Goal: Task Accomplishment & Management: Use online tool/utility

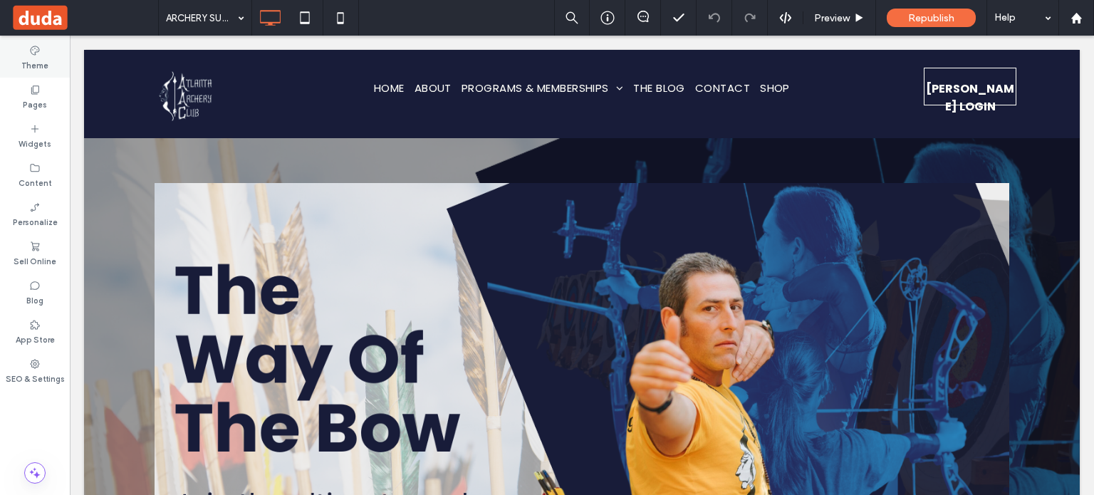
click at [33, 63] on label "Theme" at bounding box center [34, 64] width 27 height 16
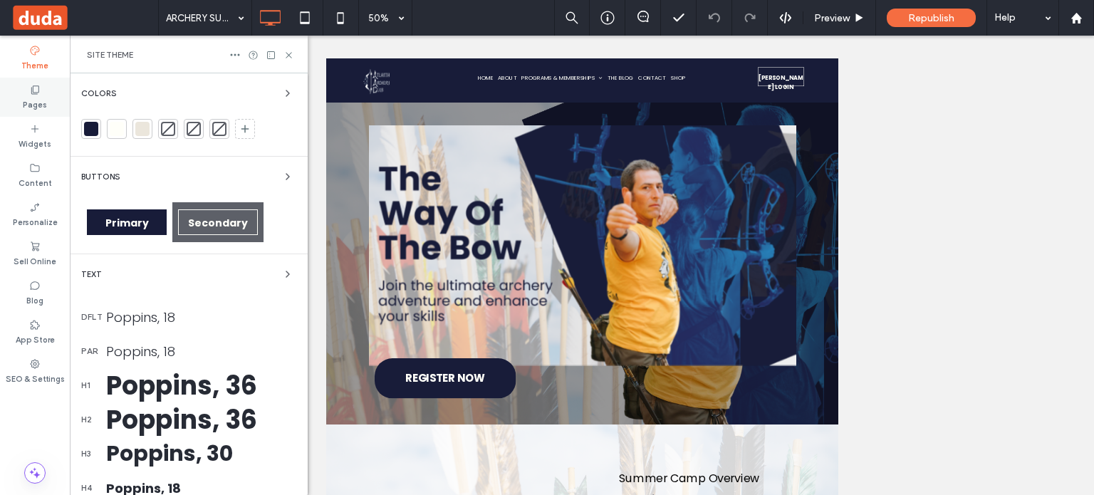
click at [26, 99] on label "Pages" at bounding box center [35, 103] width 24 height 16
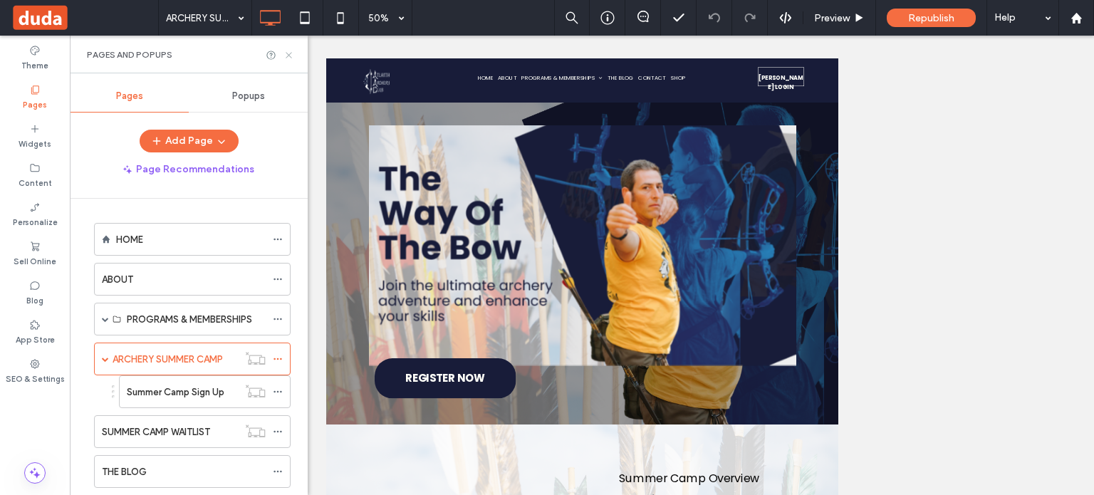
click at [289, 53] on icon at bounding box center [289, 55] width 11 height 11
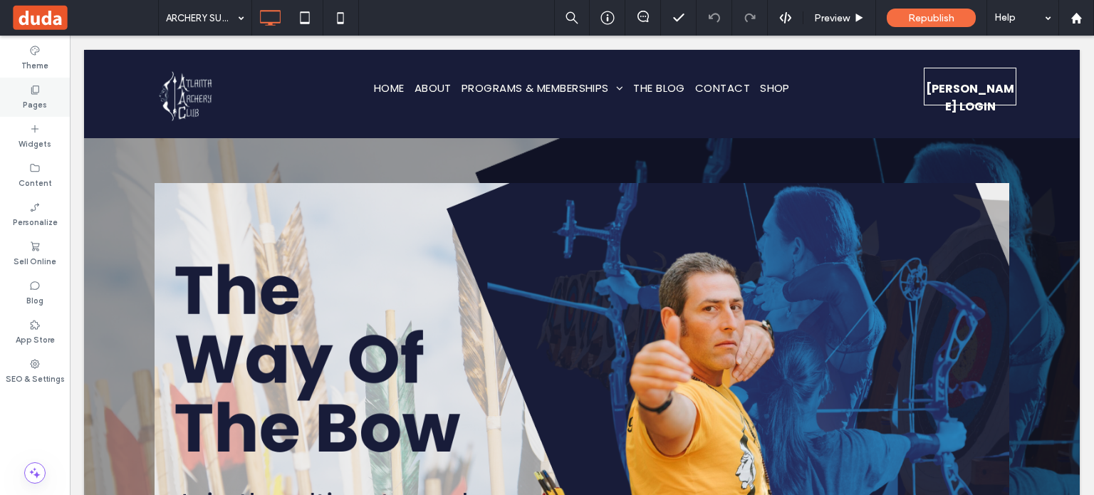
click at [39, 99] on label "Pages" at bounding box center [35, 103] width 24 height 16
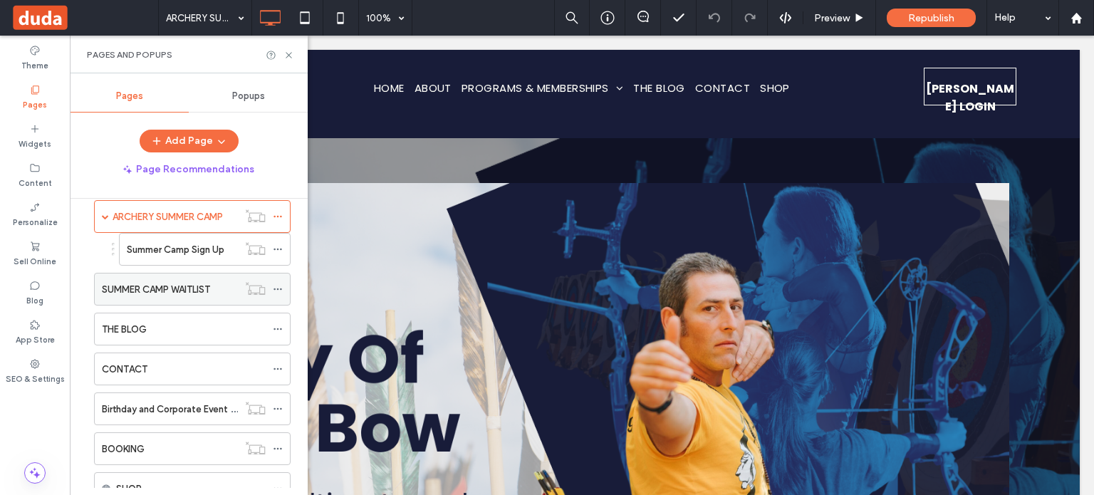
scroll to position [71, 0]
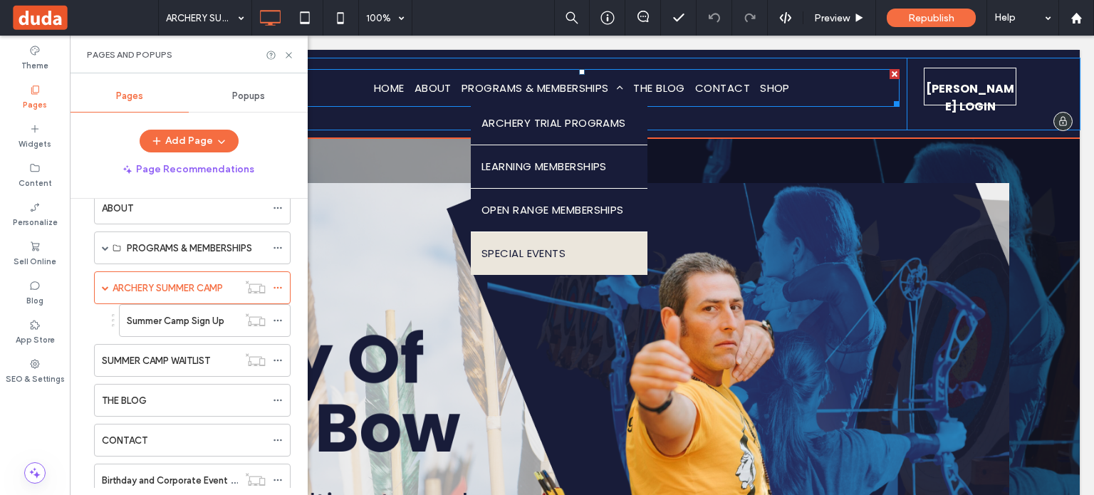
click at [506, 249] on span "SPECIAL EVENTS" at bounding box center [524, 253] width 84 height 21
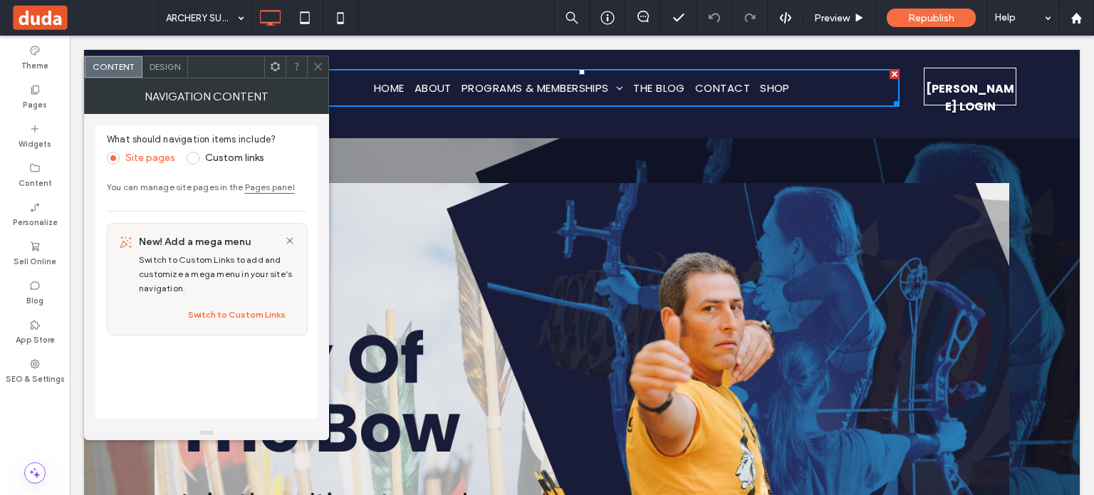
click at [323, 62] on icon at bounding box center [318, 66] width 11 height 11
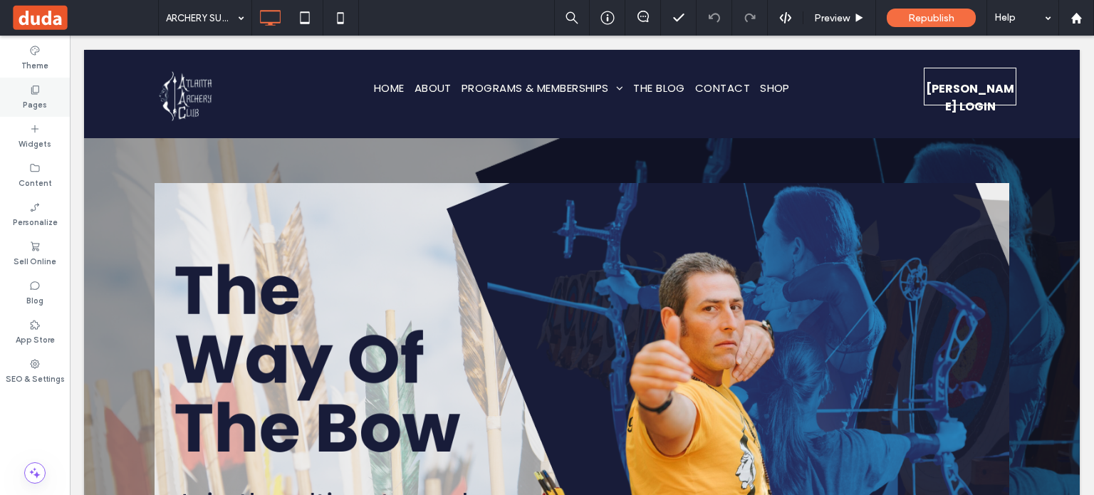
click at [24, 97] on label "Pages" at bounding box center [35, 103] width 24 height 16
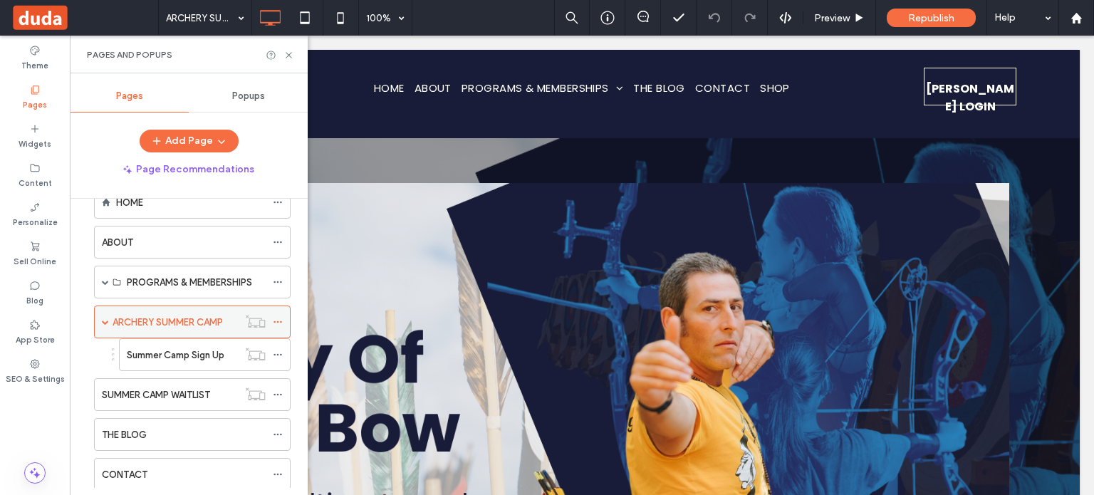
scroll to position [11, 0]
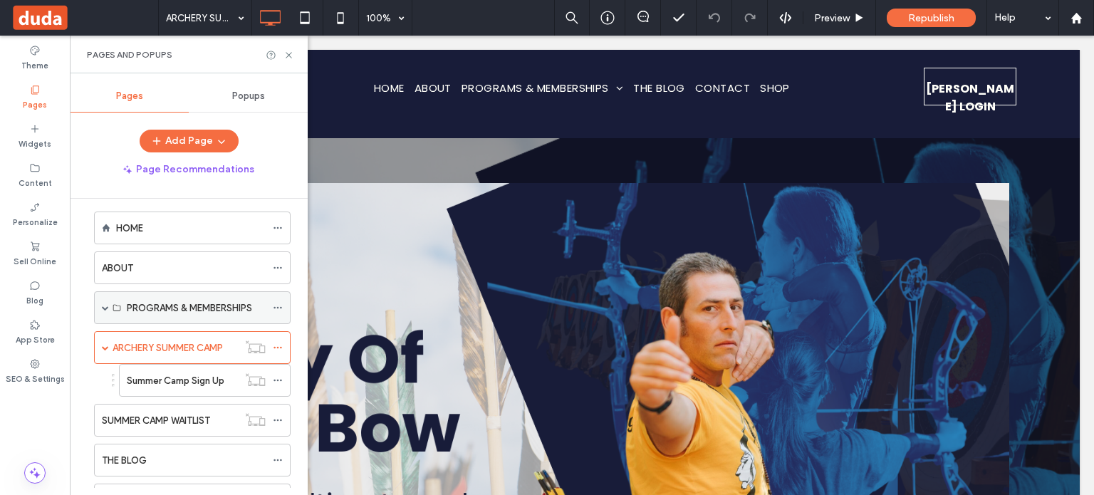
click at [105, 310] on span at bounding box center [105, 307] width 7 height 31
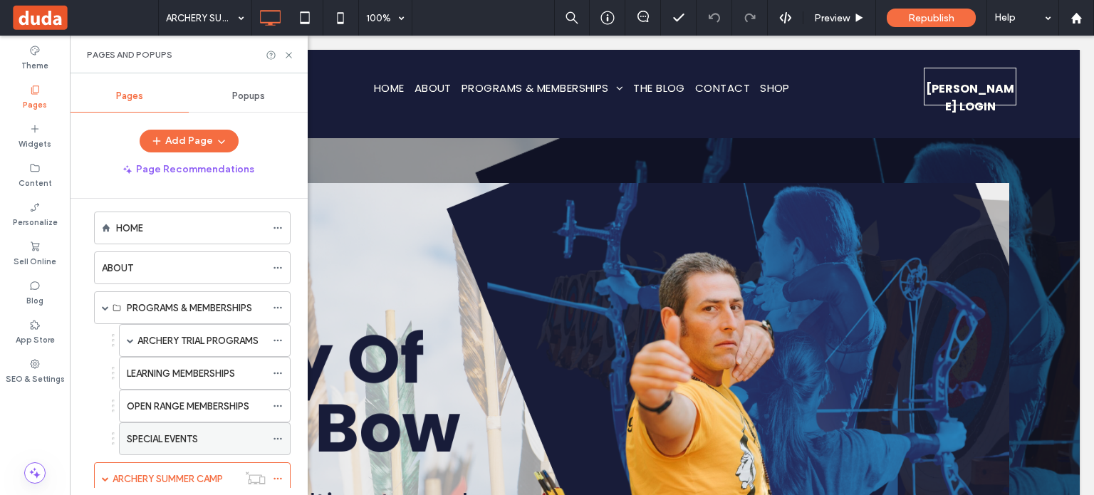
click at [194, 440] on label "SPECIAL EVENTS" at bounding box center [162, 439] width 71 height 25
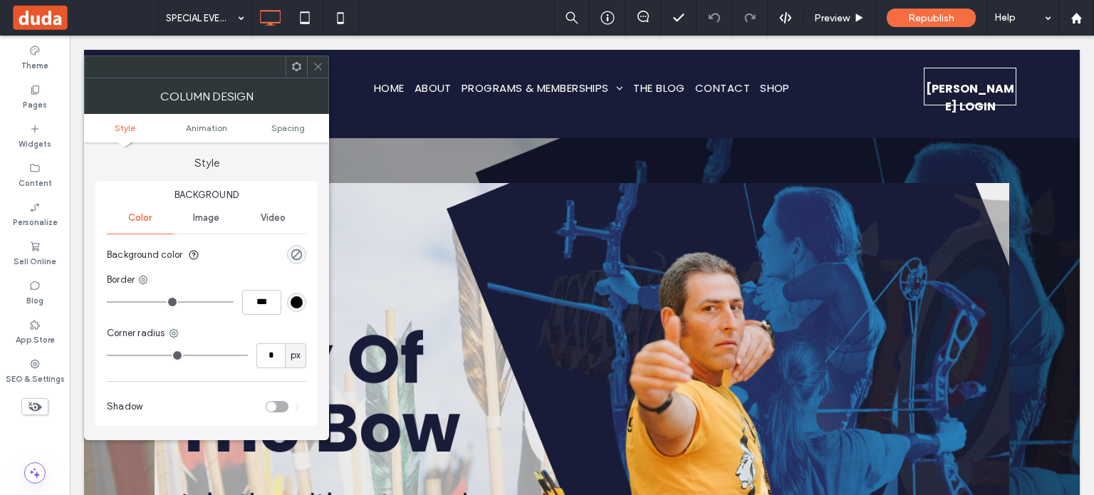
click at [325, 65] on div at bounding box center [317, 66] width 21 height 21
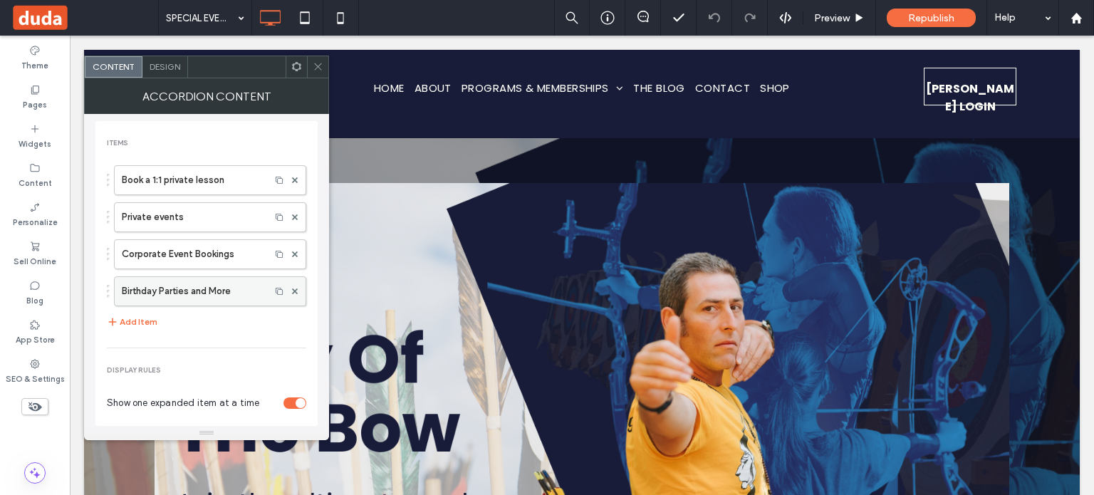
click at [173, 287] on label "Birthday Parties and More" at bounding box center [192, 291] width 141 height 28
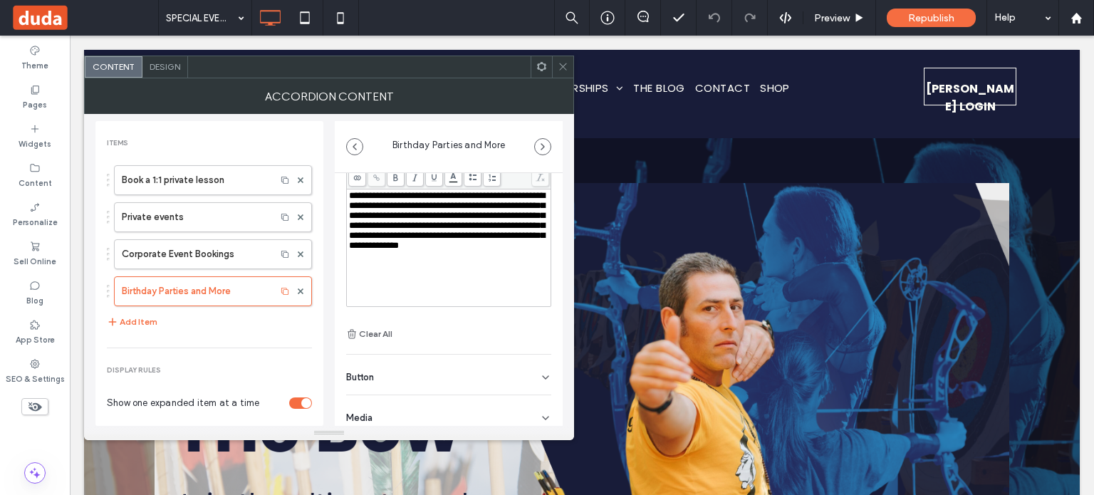
scroll to position [98, 0]
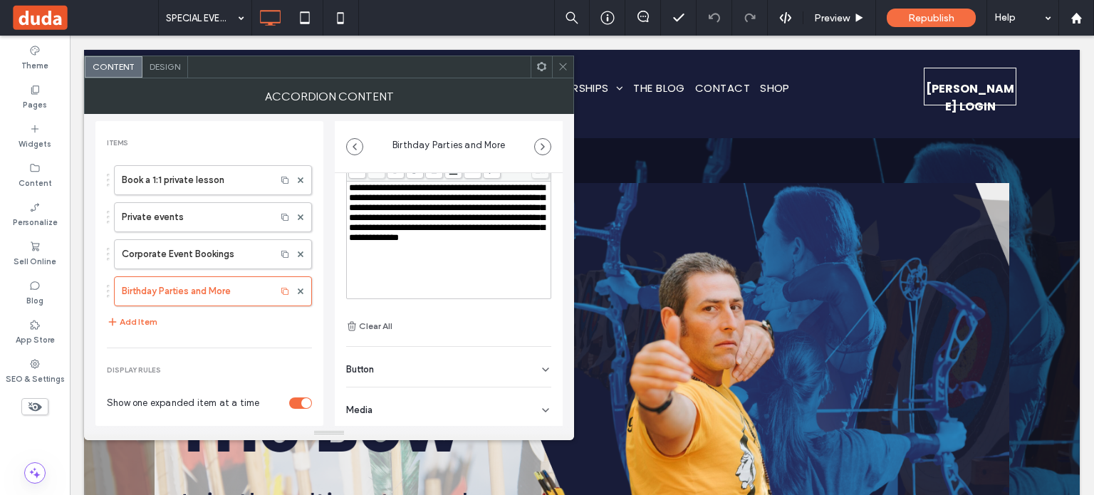
click at [415, 371] on div "Button" at bounding box center [448, 367] width 205 height 40
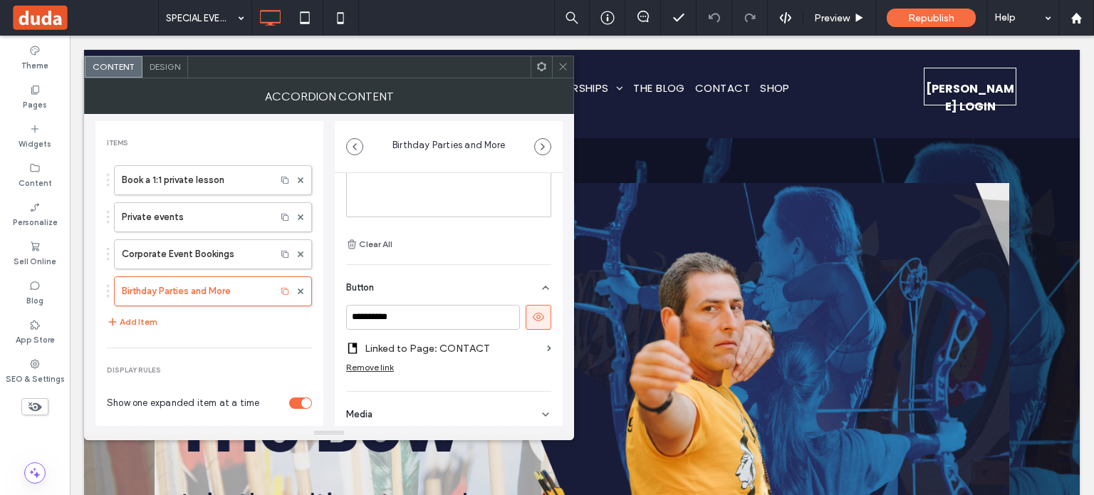
scroll to position [184, 0]
click at [435, 316] on input "**********" at bounding box center [433, 313] width 174 height 25
click at [508, 347] on label "Linked to Page: CONTACT" at bounding box center [453, 344] width 177 height 26
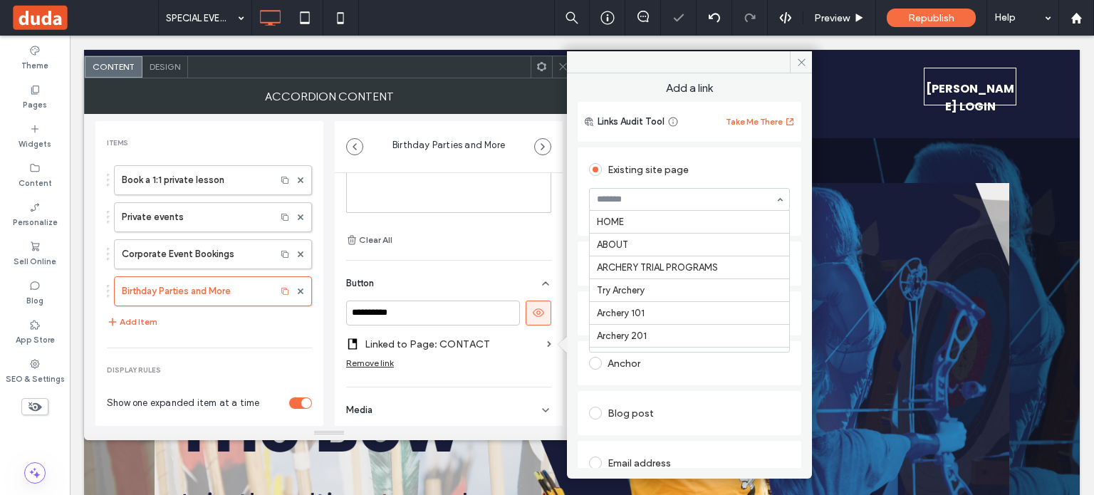
scroll to position [302, 0]
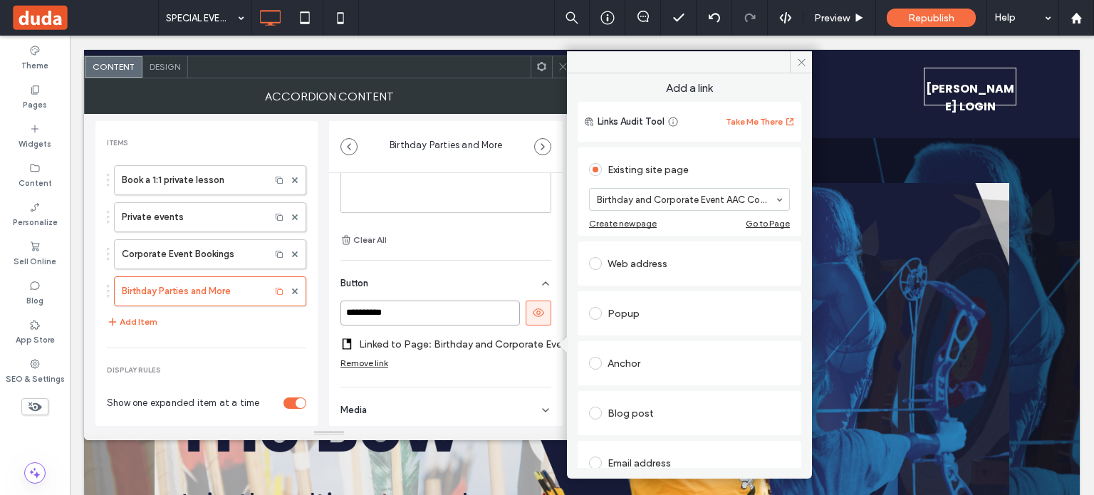
click at [442, 311] on input "**********" at bounding box center [431, 313] width 180 height 25
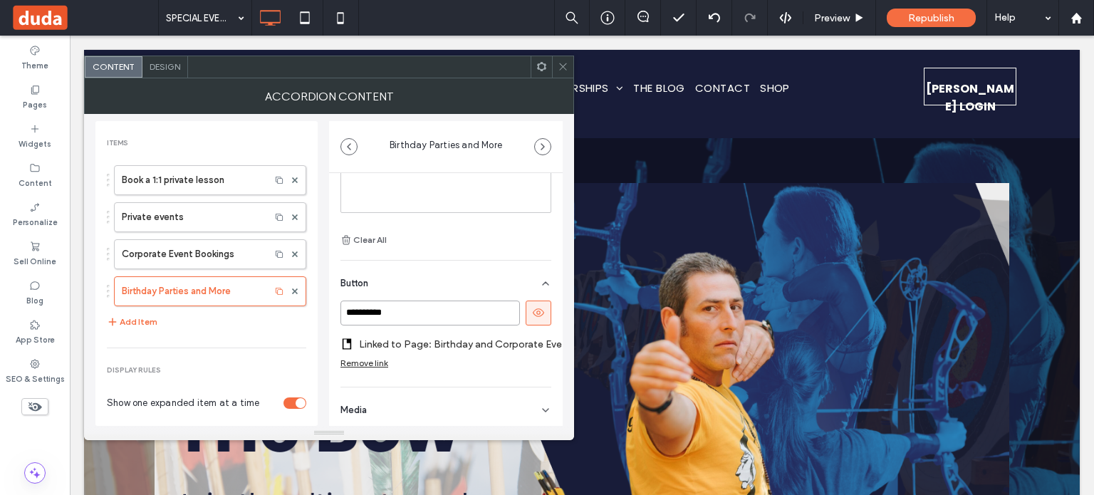
drag, startPoint x: 434, startPoint y: 312, endPoint x: 342, endPoint y: 317, distance: 92.0
click at [342, 317] on input "**********" at bounding box center [431, 313] width 180 height 25
type input "**********"
click at [440, 367] on div "Remove link" at bounding box center [446, 367] width 211 height 18
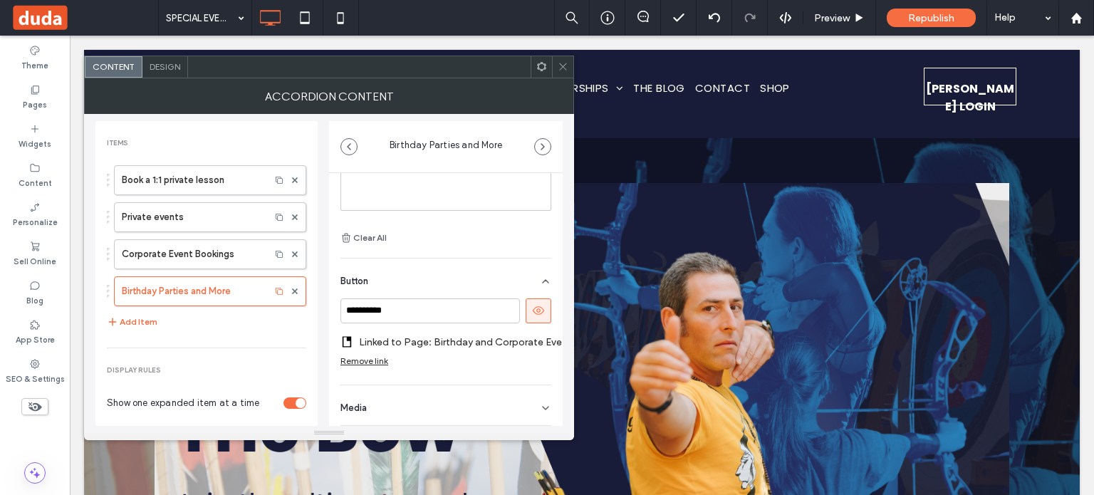
click at [564, 66] on icon at bounding box center [563, 66] width 11 height 11
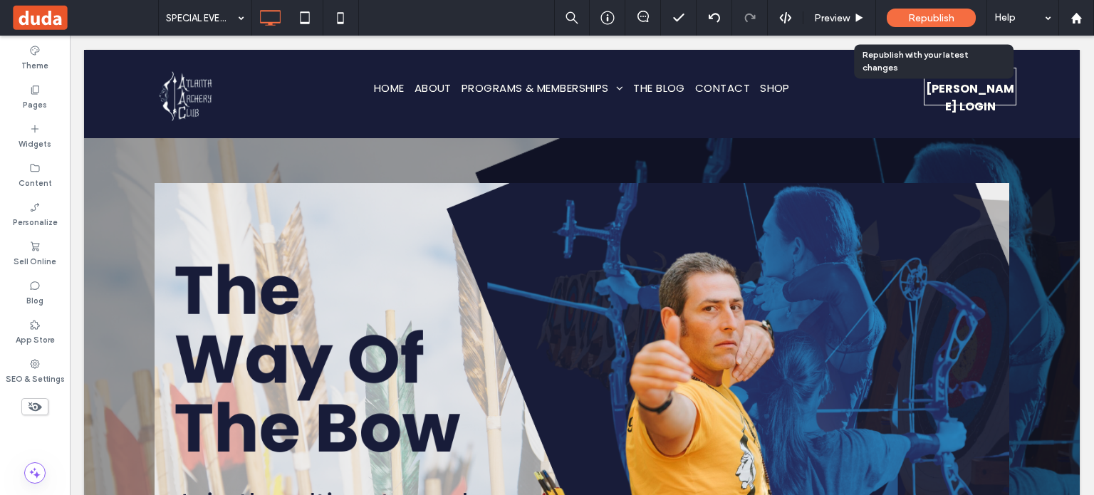
click at [910, 20] on span "Republish" at bounding box center [931, 18] width 46 height 12
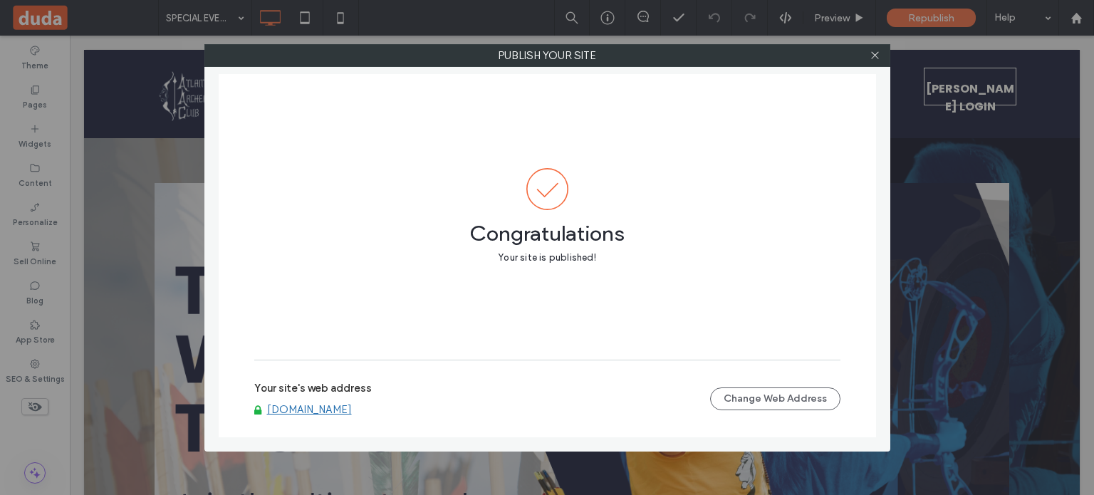
click at [953, 265] on div "Publish your site Congratulations Your site is published! Your site's web addre…" at bounding box center [547, 247] width 1094 height 495
click at [877, 53] on use at bounding box center [874, 55] width 7 height 7
